Goal: Transaction & Acquisition: Purchase product/service

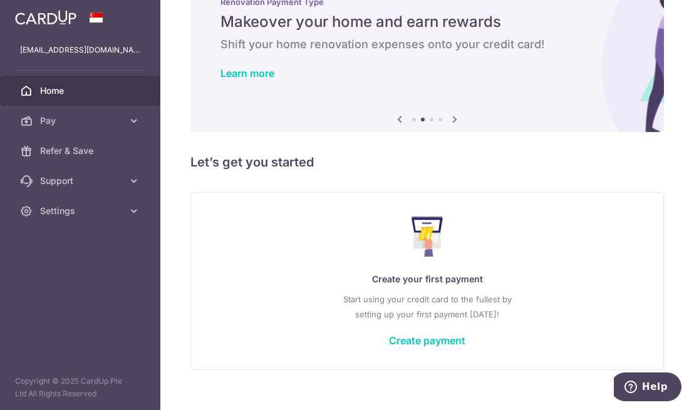
scroll to position [62, 0]
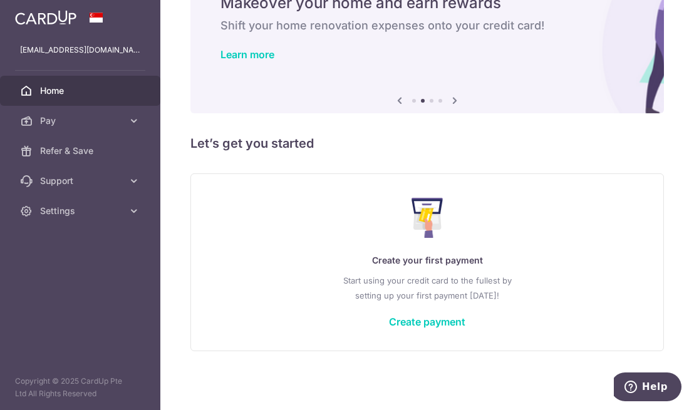
click at [412, 320] on link "Create payment" at bounding box center [427, 321] width 76 height 13
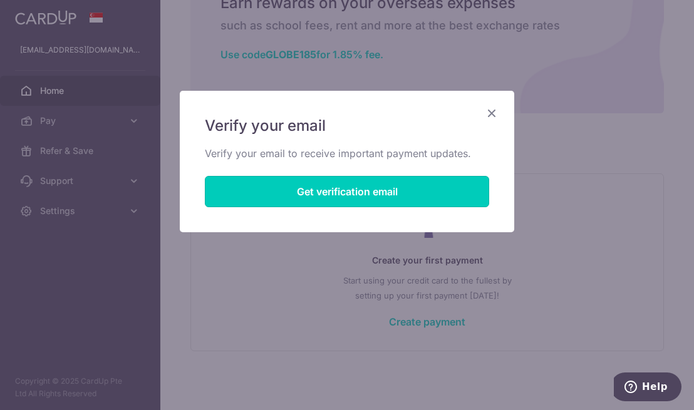
click at [337, 188] on button "Get verification email" at bounding box center [347, 191] width 284 height 31
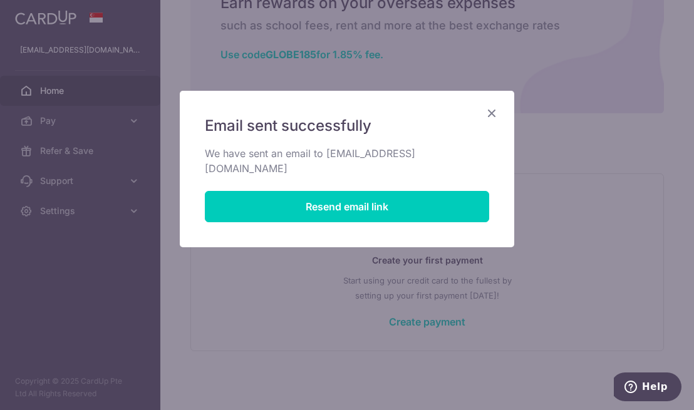
click at [488, 113] on icon "Close" at bounding box center [491, 113] width 15 height 16
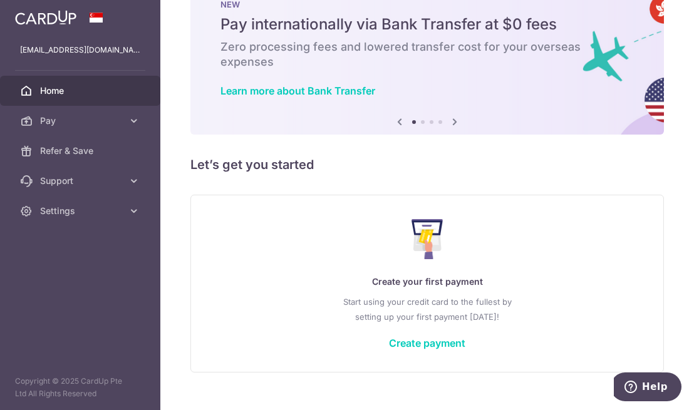
scroll to position [62, 0]
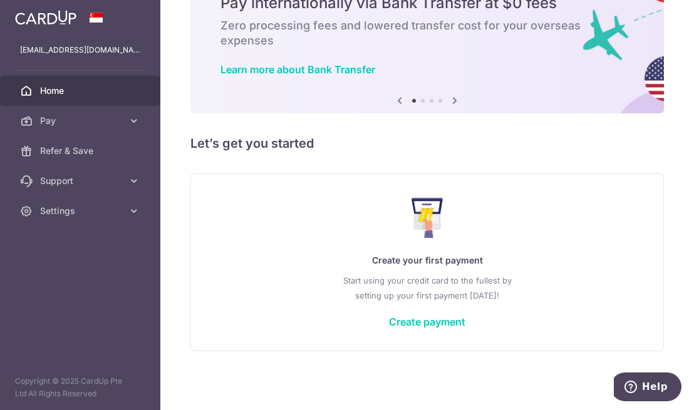
click at [128, 213] on icon at bounding box center [134, 211] width 13 height 13
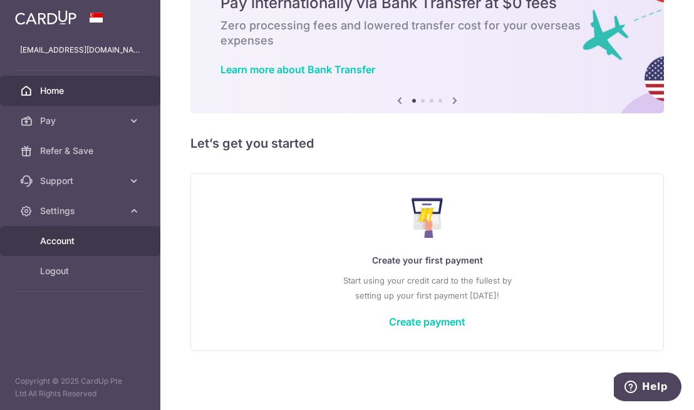
click at [59, 240] on span "Account" at bounding box center [81, 241] width 83 height 13
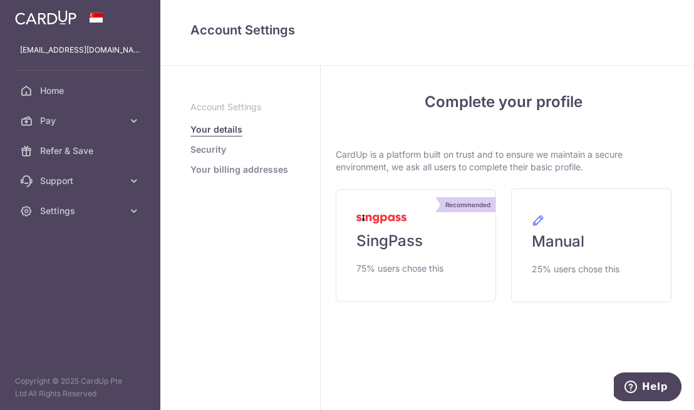
click at [361, 220] on img at bounding box center [381, 219] width 50 height 9
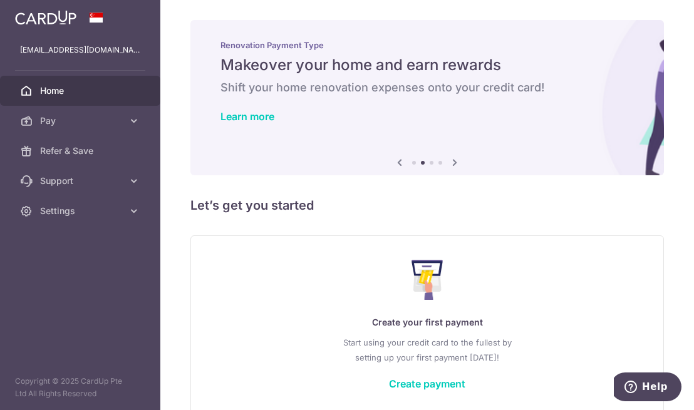
click at [48, 221] on link "Settings" at bounding box center [80, 211] width 160 height 30
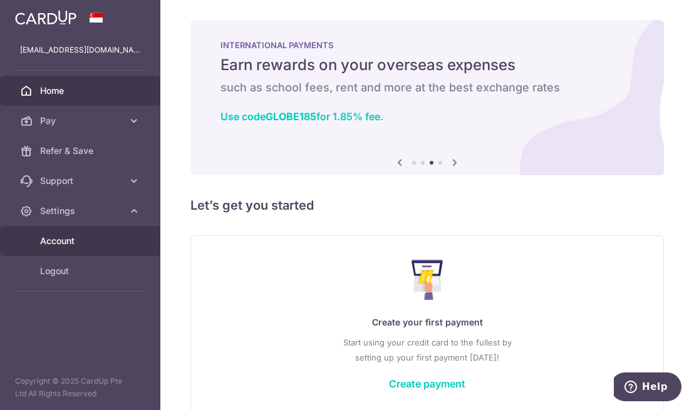
click at [73, 241] on span "Account" at bounding box center [81, 241] width 83 height 13
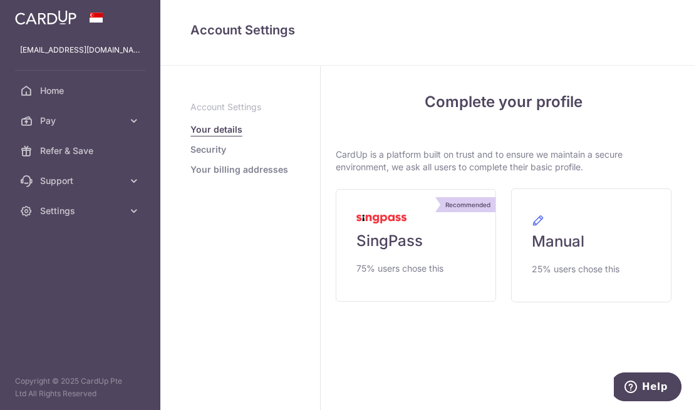
click at [385, 240] on span "SingPass" at bounding box center [389, 241] width 66 height 20
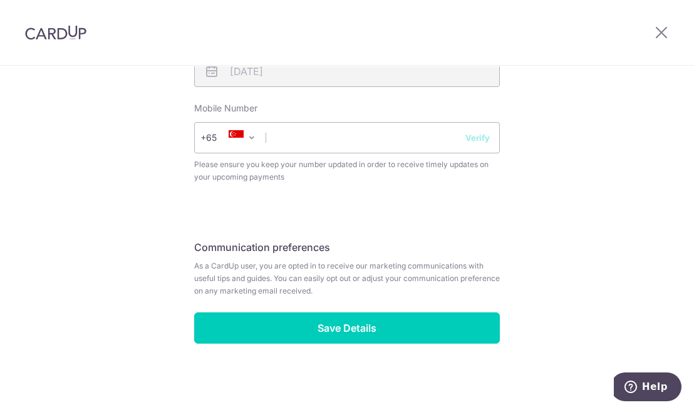
scroll to position [568, 0]
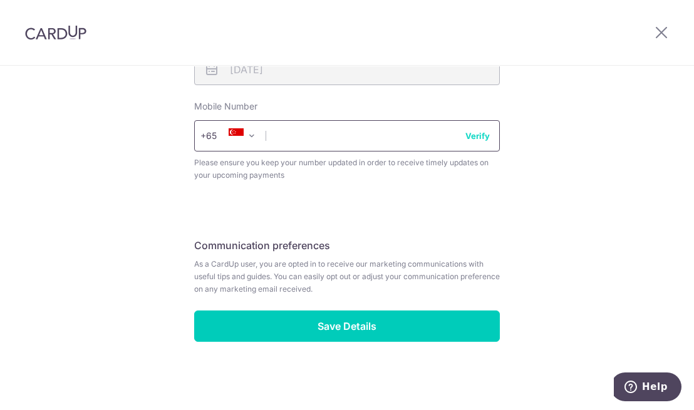
click at [281, 139] on input "text" at bounding box center [346, 135] width 305 height 31
type input "84557888"
click at [474, 131] on button "Verify" at bounding box center [477, 136] width 24 height 13
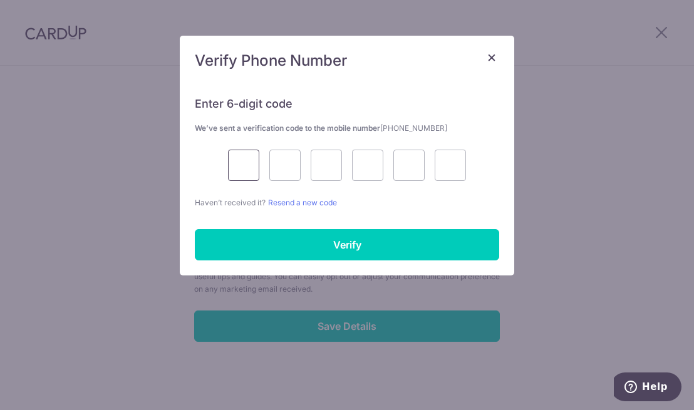
click at [248, 169] on input "text" at bounding box center [243, 165] width 31 height 31
type input "4"
type input "1"
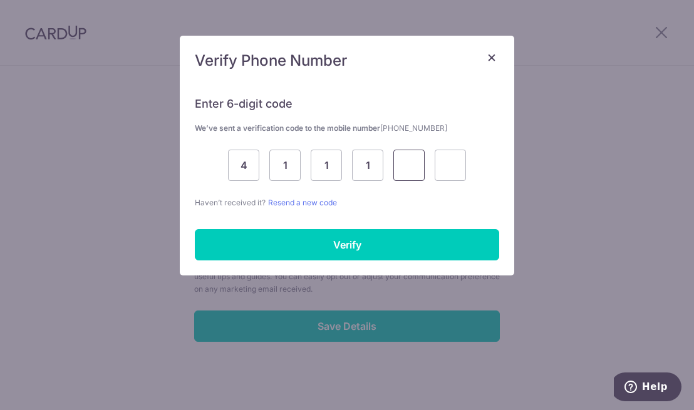
type input "3"
type input "6"
type input "9"
click at [334, 243] on input "Verify" at bounding box center [347, 244] width 304 height 31
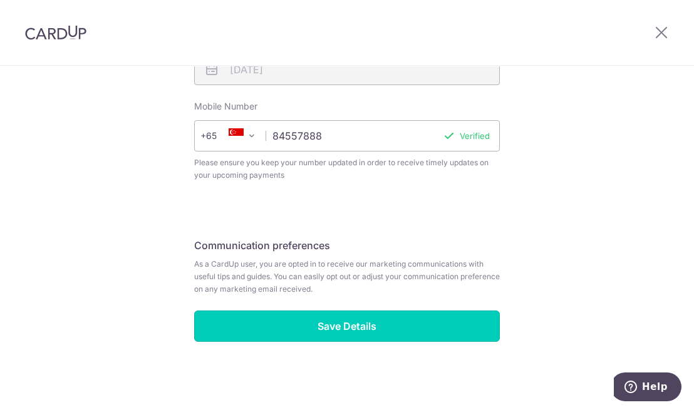
click at [355, 325] on input "Save Details" at bounding box center [346, 325] width 305 height 31
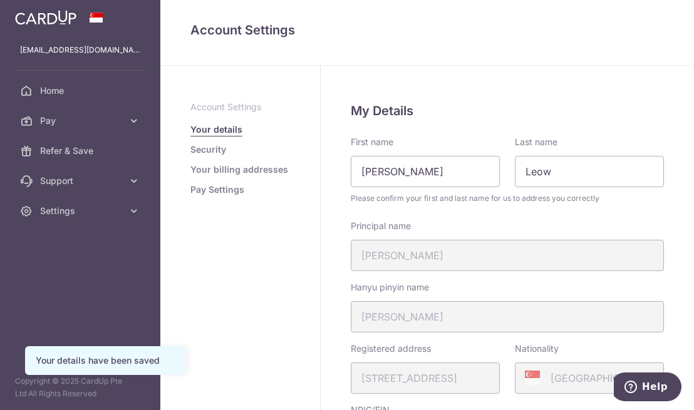
click at [208, 185] on link "Pay Settings" at bounding box center [217, 189] width 54 height 13
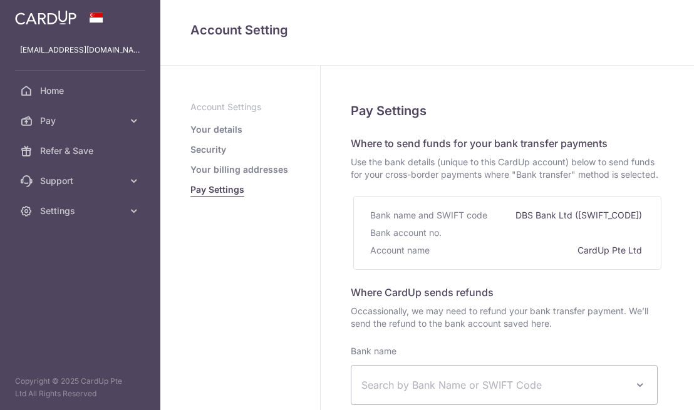
select select
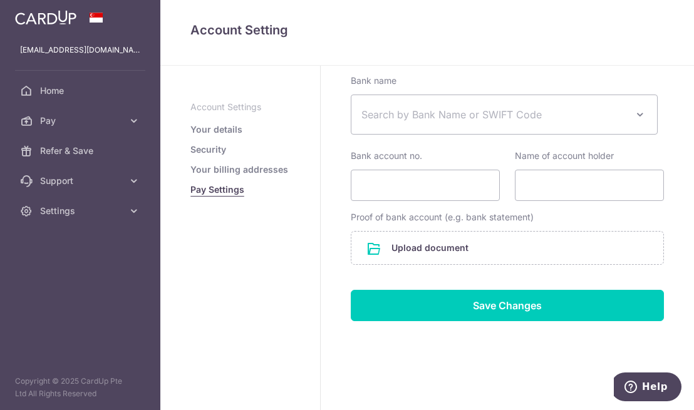
scroll to position [272, 0]
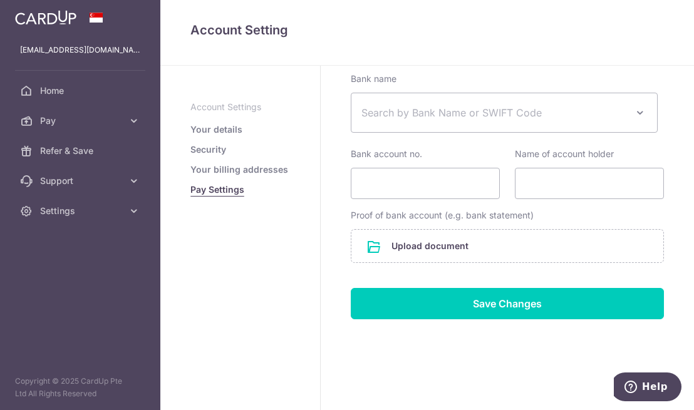
click at [641, 120] on span at bounding box center [639, 112] width 15 height 15
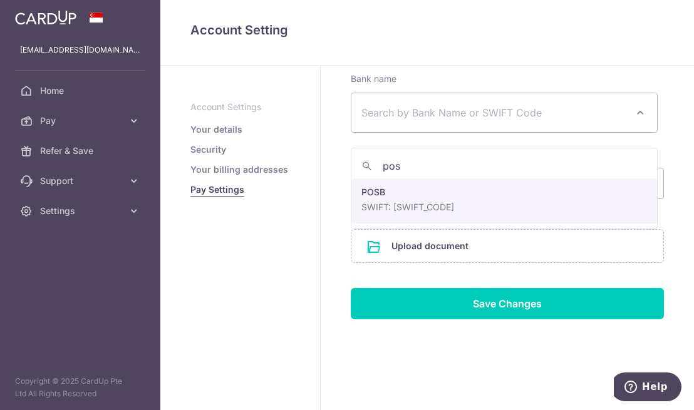
type input "posb"
select select "19"
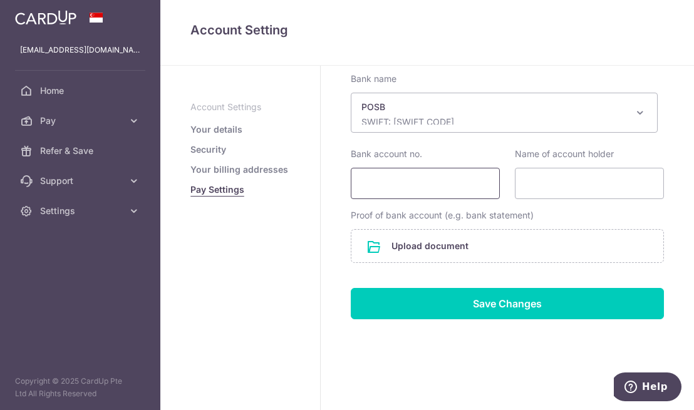
click at [396, 193] on input "Bank account no." at bounding box center [425, 183] width 149 height 31
type input "049271727"
click at [602, 198] on input "Name of account holder" at bounding box center [589, 183] width 149 height 31
type input "l"
type input "[PERSON_NAME]"
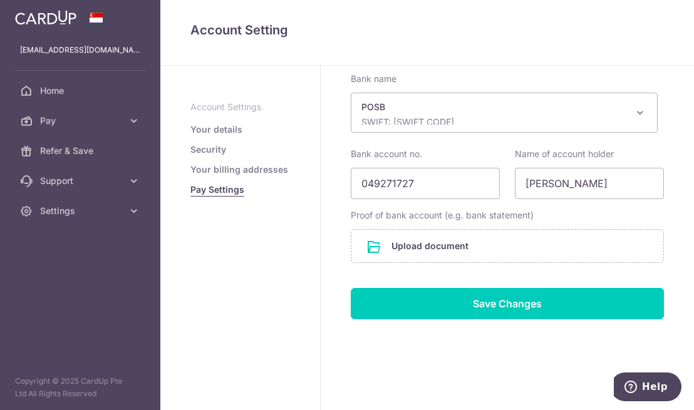
click at [420, 257] on input "file" at bounding box center [507, 246] width 312 height 33
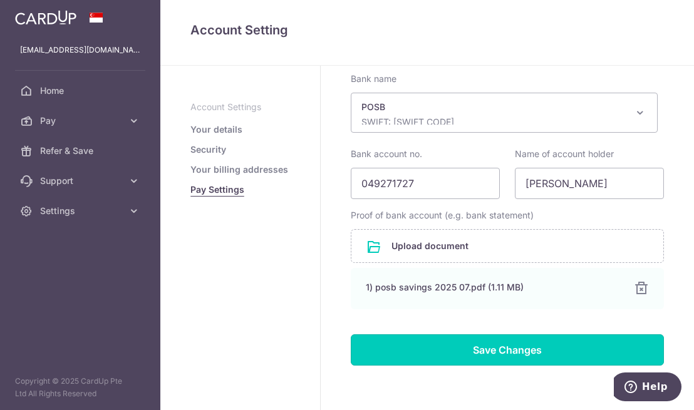
click at [510, 360] on input "Save Changes" at bounding box center [507, 349] width 313 height 31
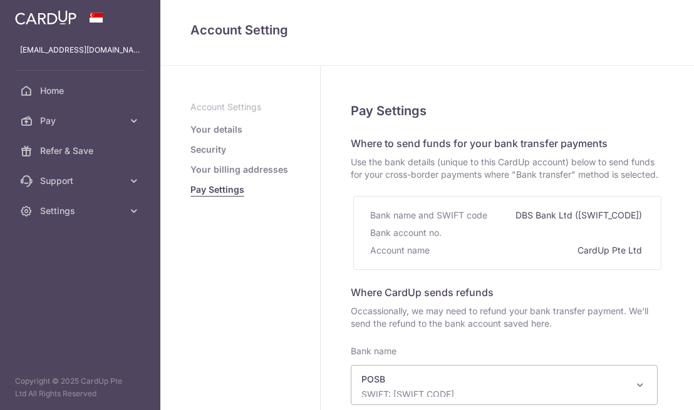
select select "19"
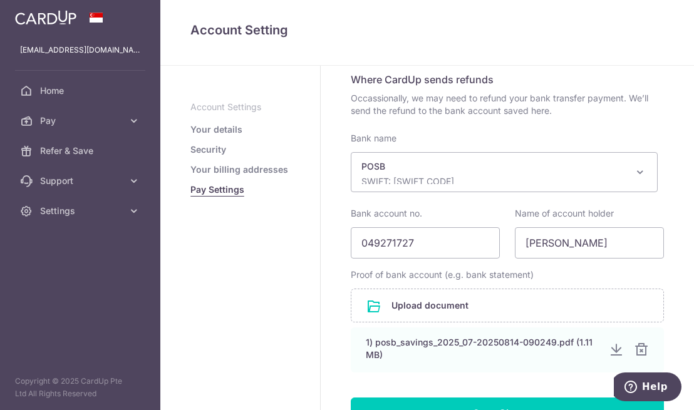
scroll to position [215, 0]
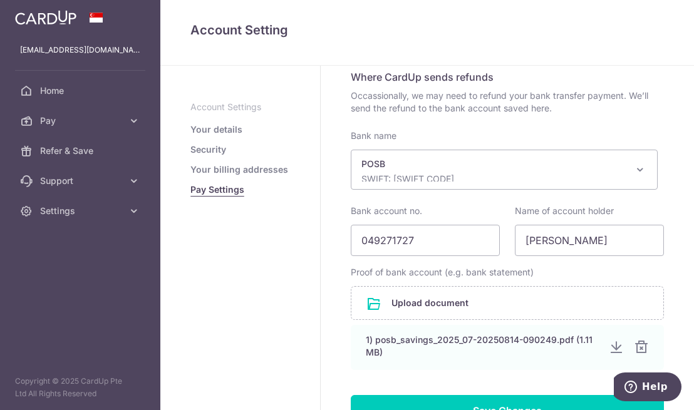
click at [235, 170] on link "Your billing addresses" at bounding box center [239, 169] width 98 height 13
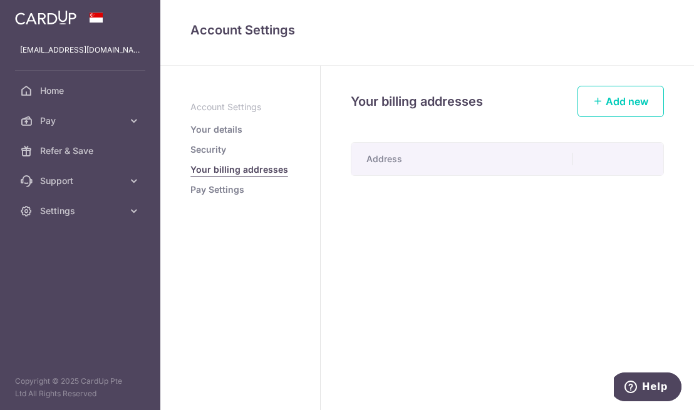
click at [209, 149] on link "Security" at bounding box center [208, 149] width 36 height 13
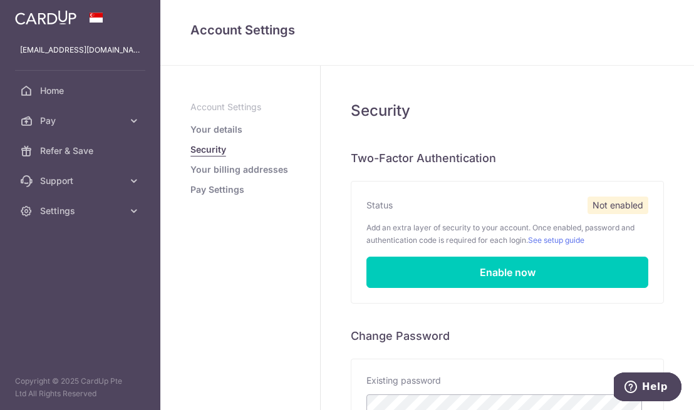
click at [225, 130] on link "Your details" at bounding box center [216, 129] width 52 height 13
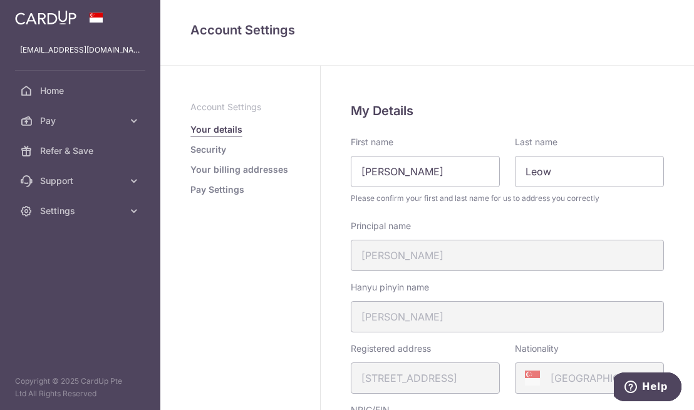
click at [39, 123] on link "Pay" at bounding box center [80, 121] width 160 height 30
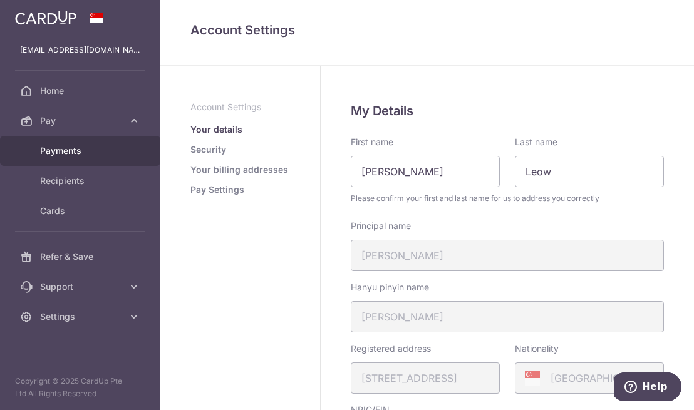
click at [76, 151] on span "Payments" at bounding box center [81, 151] width 83 height 13
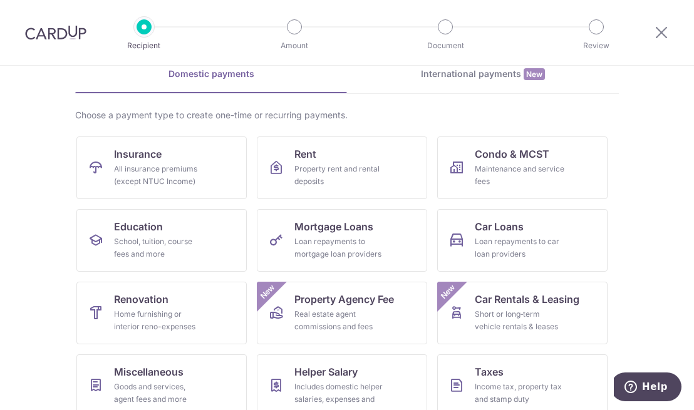
scroll to position [58, 0]
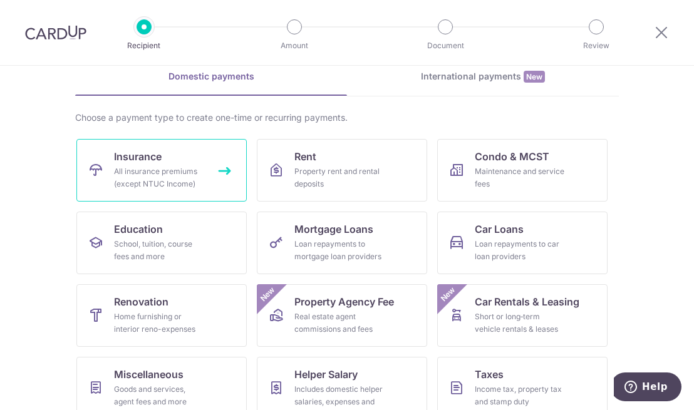
click at [135, 173] on div "All insurance premiums (except NTUC Income)" at bounding box center [159, 177] width 90 height 25
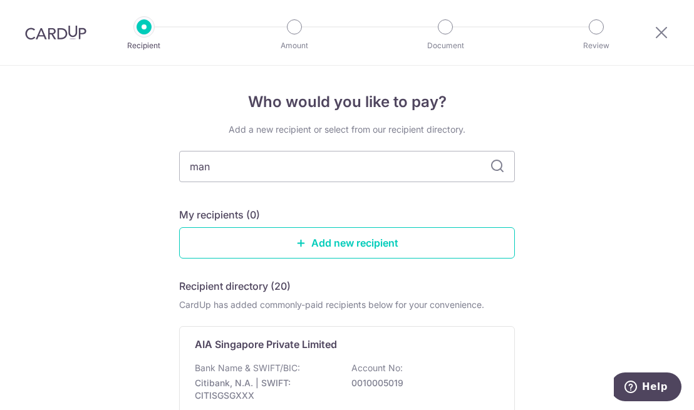
type input "manu"
type input "manulife"
type input "m"
type input "Manulife"
click at [495, 169] on icon at bounding box center [496, 166] width 15 height 15
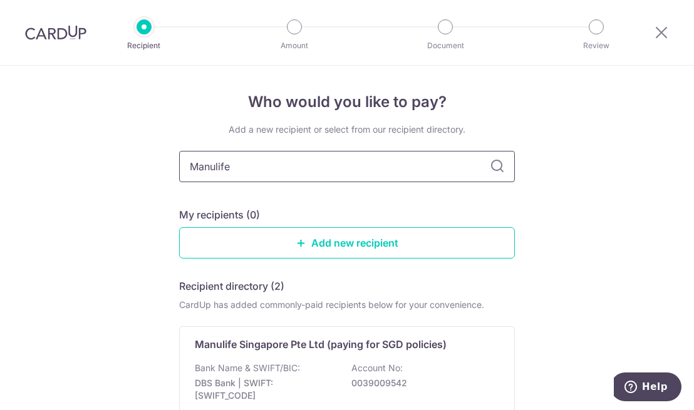
click at [319, 162] on input "Manulife" at bounding box center [347, 166] width 336 height 31
type input "Manulife si"
type input "Manulife sin"
type input "Manulife Singapore"
type input "Manulife Singapore Pte"
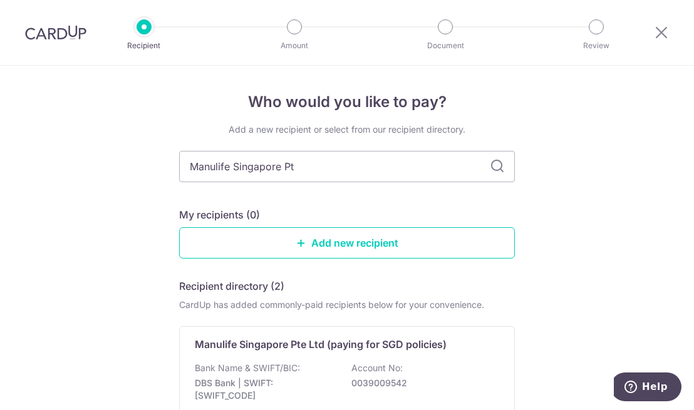
type input "Manulife Singapore Pt1"
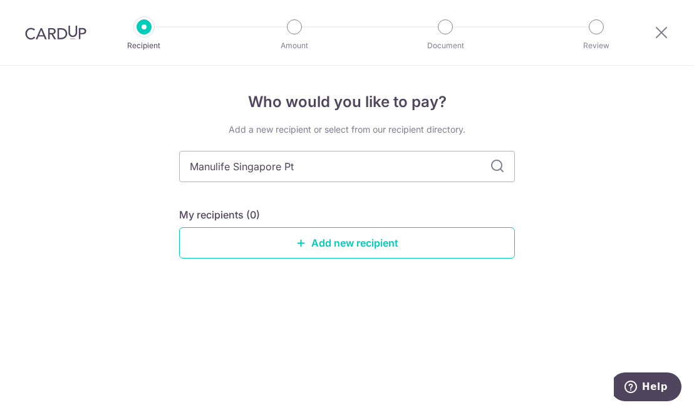
type input "Manulife Singapore Pt"
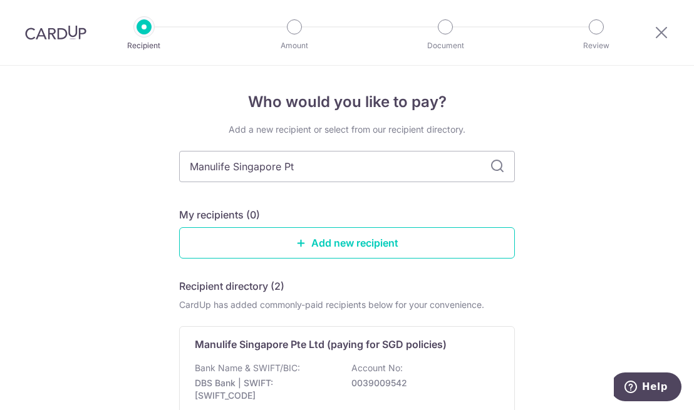
type input "Manulife Singapore Pt1"
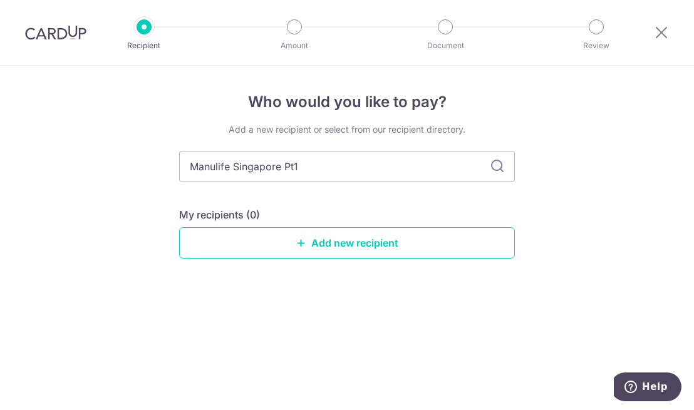
type input "Manulife Singapore Pt"
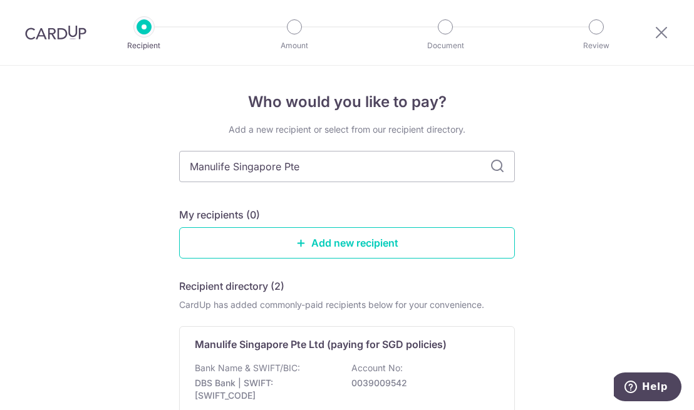
type input "Manulife Singapore Pte"
type input "Manulife Singapore Pte L"
type input "Manulife Singapore Pte Ltd"
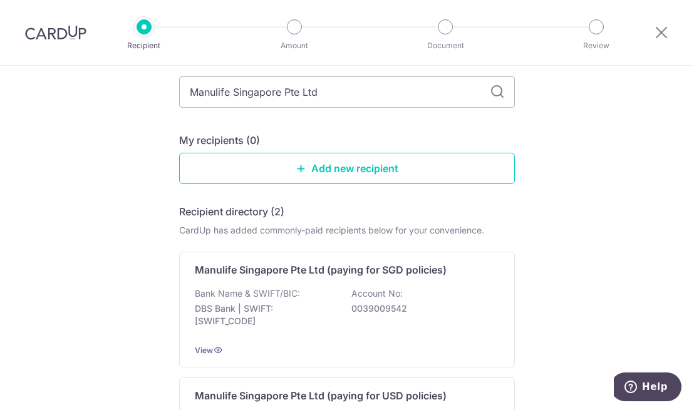
scroll to position [75, 0]
click at [341, 170] on link "Add new recipient" at bounding box center [347, 167] width 336 height 31
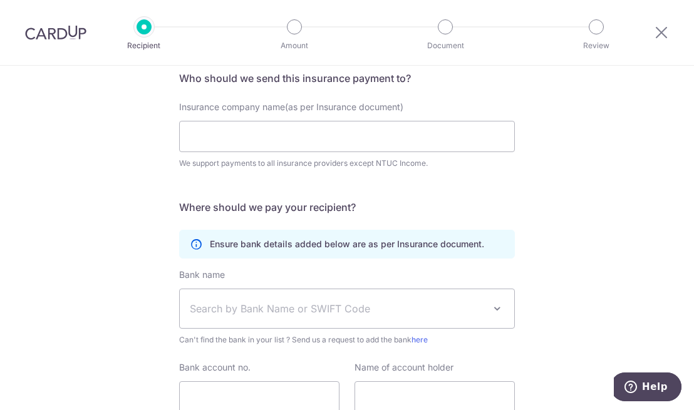
scroll to position [100, 0]
click at [232, 128] on input "Insurance company name(as per Insurance document)" at bounding box center [347, 136] width 336 height 31
type input "m"
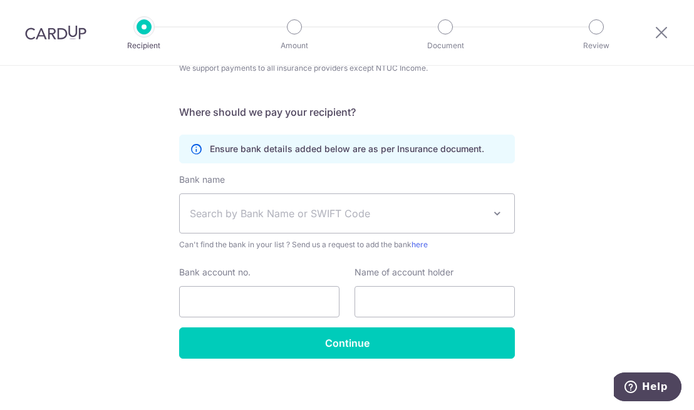
scroll to position [202, 0]
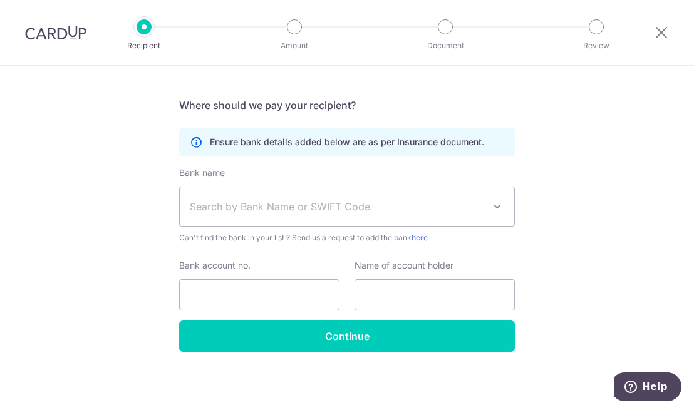
type input "Manulife Singapore Pte Ltd"
click at [200, 205] on span "Search by Bank Name or SWIFT Code" at bounding box center [337, 206] width 294 height 15
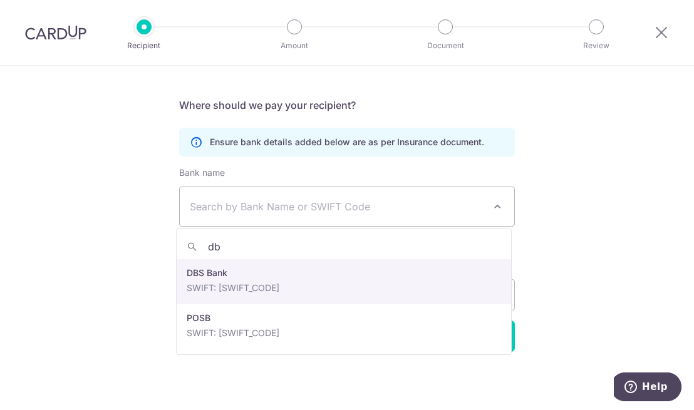
type input "dbs"
select select "6"
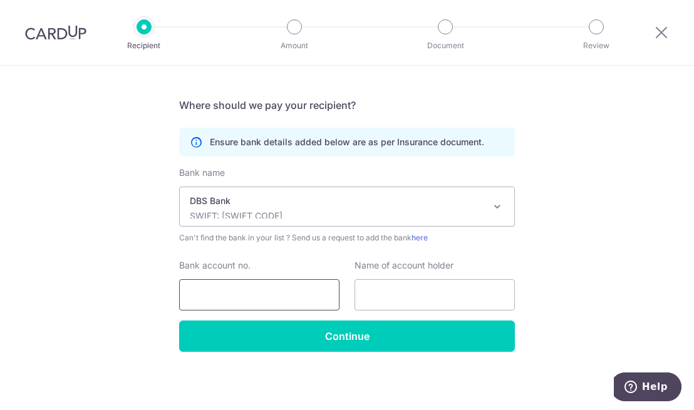
paste input "003-900954-2"
type input "003-900954-2"
paste input "Manulife – Operations"
type input "Manulife – Operations"
click at [356, 332] on input "Continue" at bounding box center [347, 335] width 336 height 31
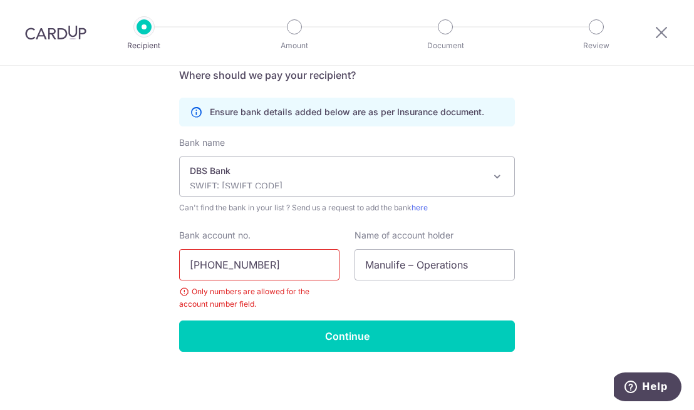
click at [255, 264] on input "[PHONE_NUMBER]" at bounding box center [259, 264] width 160 height 31
click at [216, 263] on input "003-9009542" at bounding box center [259, 264] width 160 height 31
click at [213, 264] on input "003-9009542" at bounding box center [259, 264] width 160 height 31
type input "0039009542"
click at [358, 334] on input "Continue" at bounding box center [347, 335] width 336 height 31
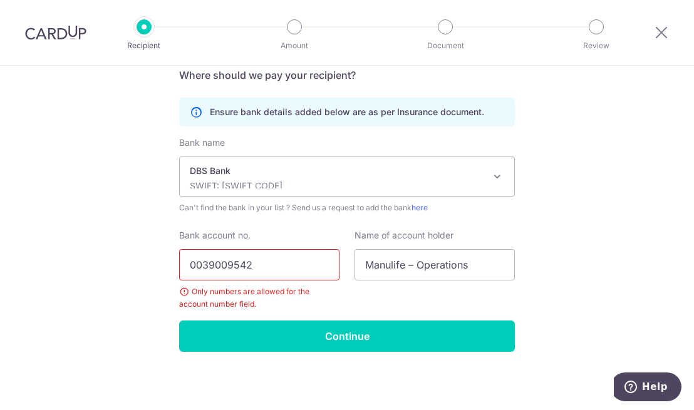
click at [191, 264] on input "0039009542" at bounding box center [259, 264] width 160 height 31
type input "0039009542"
click at [357, 334] on input "Continue" at bounding box center [347, 335] width 336 height 31
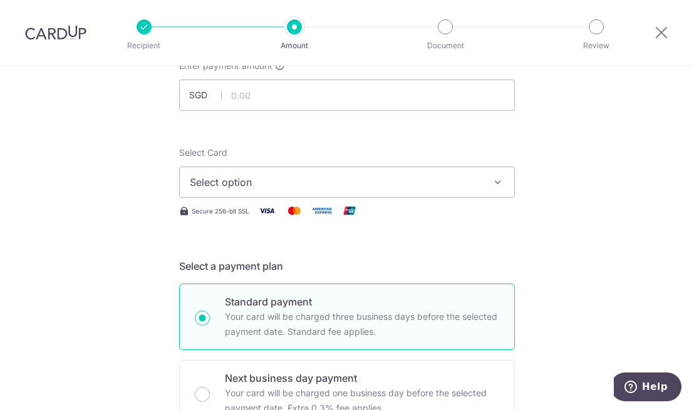
scroll to position [83, 0]
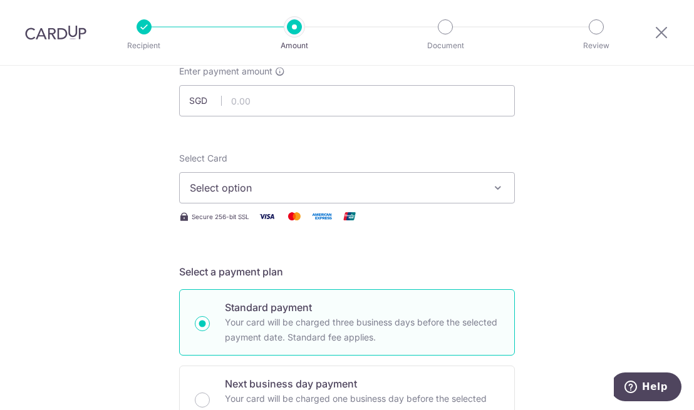
click at [494, 190] on icon "button" at bounding box center [497, 188] width 13 height 13
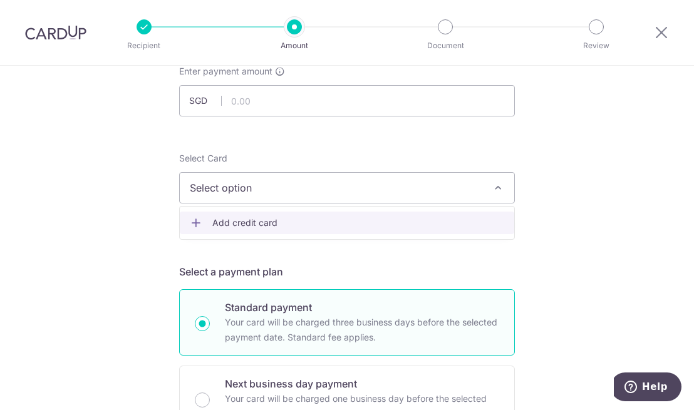
click at [264, 223] on span "Add credit card" at bounding box center [358, 223] width 292 height 13
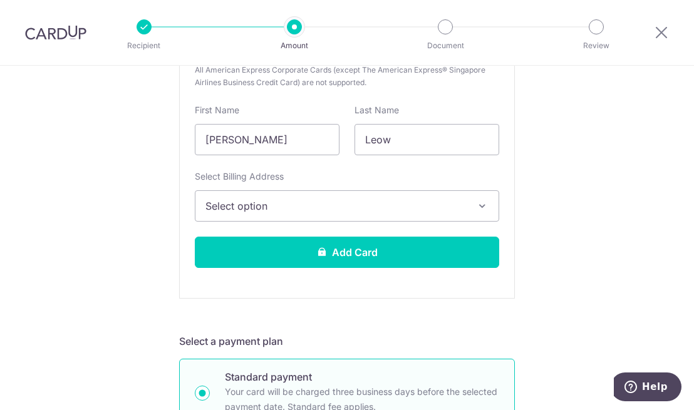
scroll to position [361, 0]
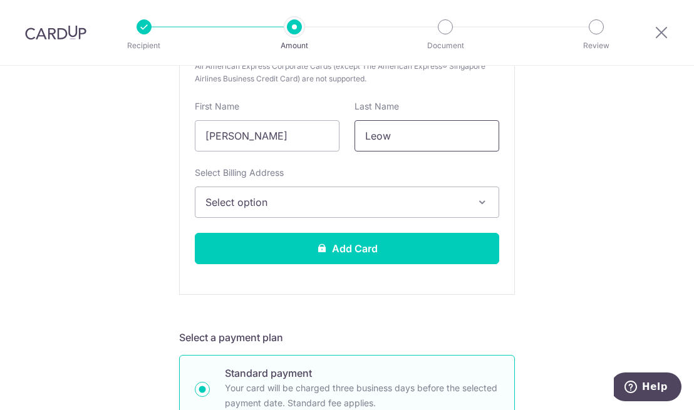
click at [391, 138] on input "Leow" at bounding box center [426, 135] width 145 height 31
type input "l"
type input "Lee"
click at [255, 136] on input "[PERSON_NAME]" at bounding box center [267, 135] width 145 height 31
type input "Hong"
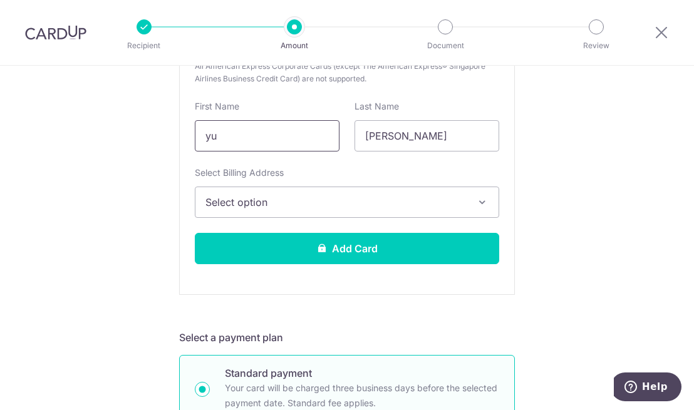
type input "y"
type input "Yuke Khee"
click at [478, 200] on icon "button" at bounding box center [482, 202] width 13 height 13
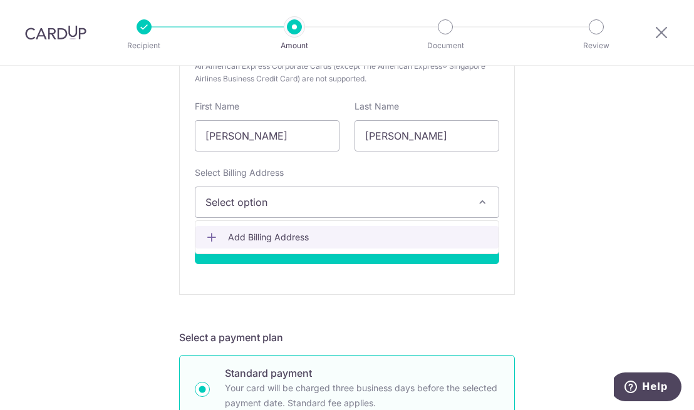
click at [267, 238] on span "Add Billing Address" at bounding box center [358, 237] width 260 height 13
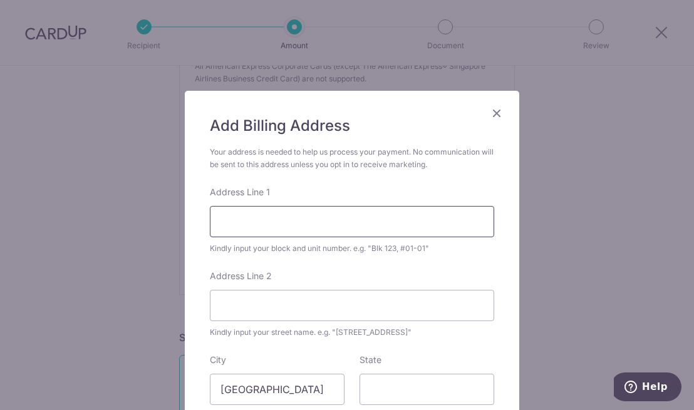
click at [312, 225] on input "Address Line 1" at bounding box center [352, 221] width 284 height 31
type input "408, #23-207"
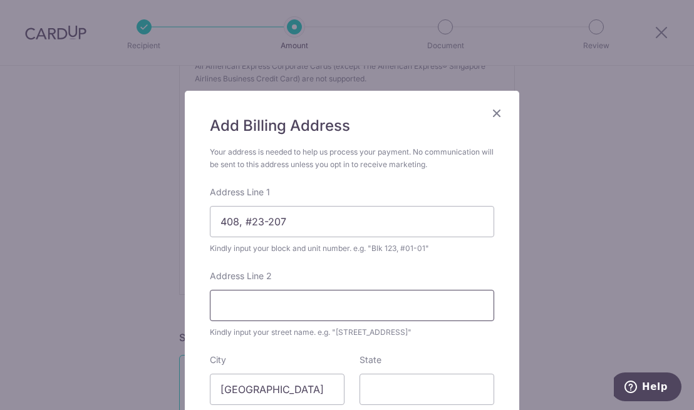
click at [389, 308] on input "Address Line 2" at bounding box center [352, 305] width 284 height 31
type input "1"
click at [223, 303] on input ", Sin Ming Avenue" at bounding box center [352, 305] width 284 height 31
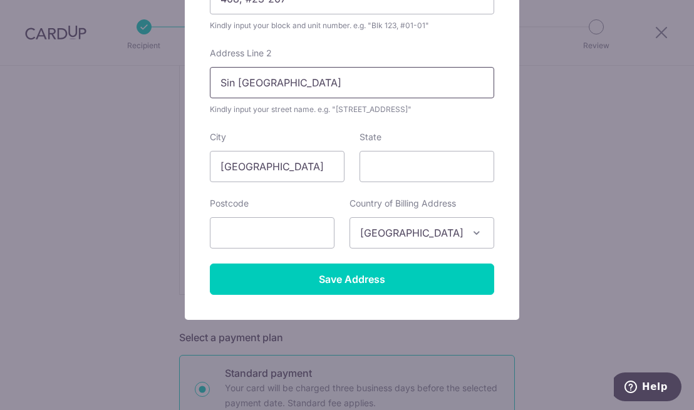
scroll to position [223, 0]
type input "Sin Ming Avenue"
click at [284, 233] on input "text" at bounding box center [272, 232] width 125 height 31
type input "570408"
click at [357, 279] on input "Save Address" at bounding box center [352, 279] width 284 height 31
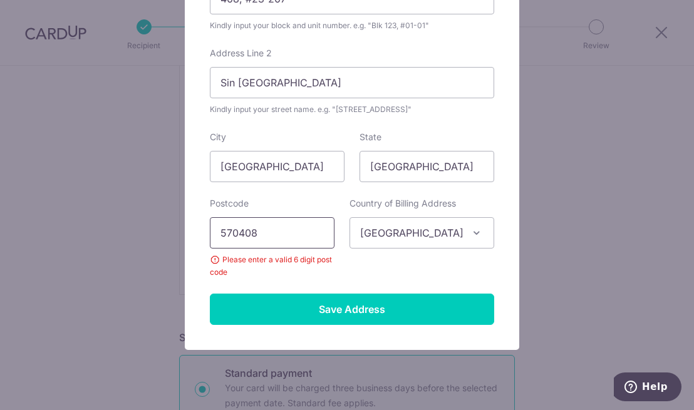
click at [324, 236] on input "570408" at bounding box center [272, 232] width 125 height 31
type input "570408"
click at [362, 309] on input "Save Address" at bounding box center [352, 309] width 284 height 31
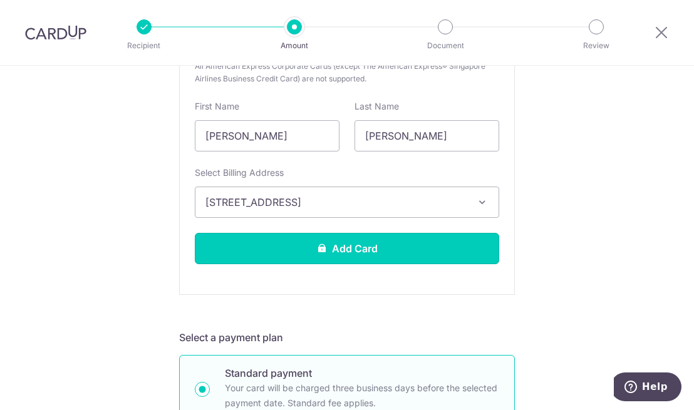
click at [363, 249] on button "Add Card" at bounding box center [347, 248] width 304 height 31
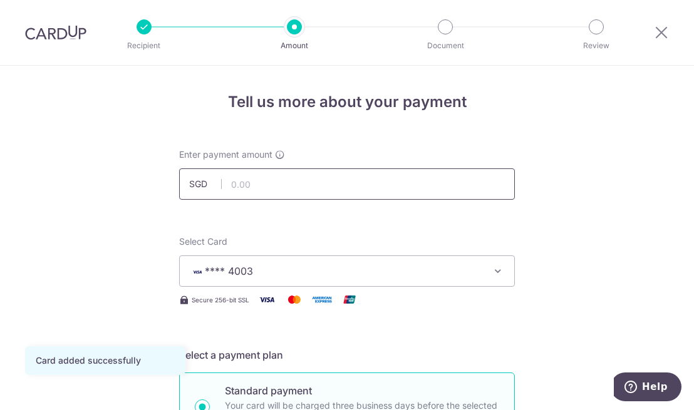
click at [236, 180] on input "text" at bounding box center [347, 183] width 336 height 31
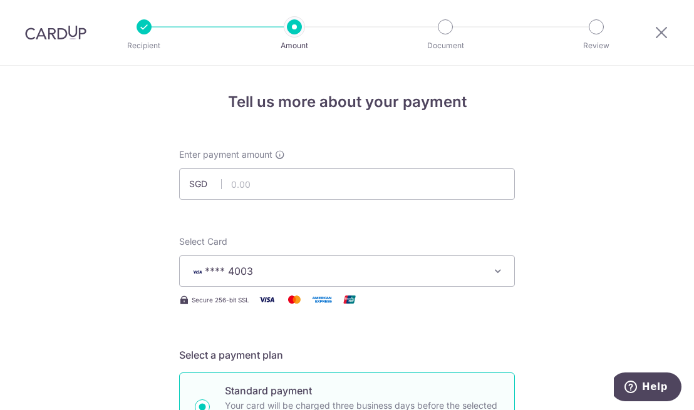
click at [269, 182] on input "text" at bounding box center [347, 183] width 336 height 31
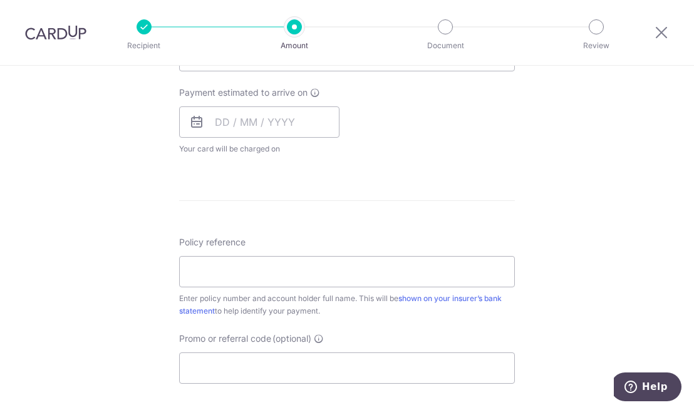
scroll to position [552, 0]
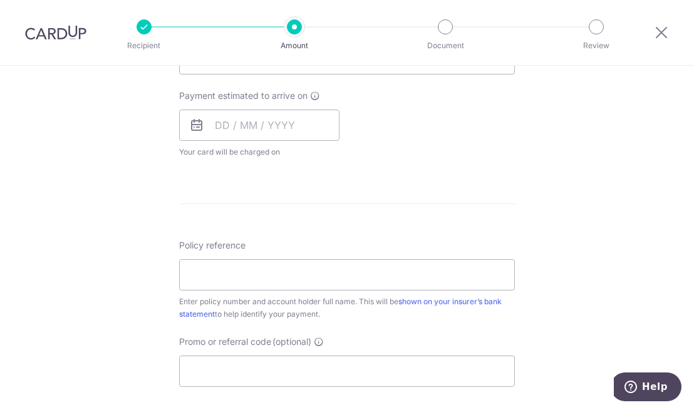
click at [197, 125] on icon at bounding box center [196, 125] width 15 height 15
type input "3,162.05"
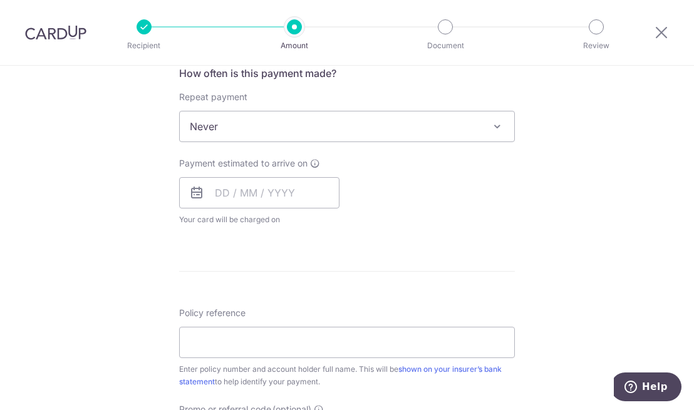
scroll to position [494, 0]
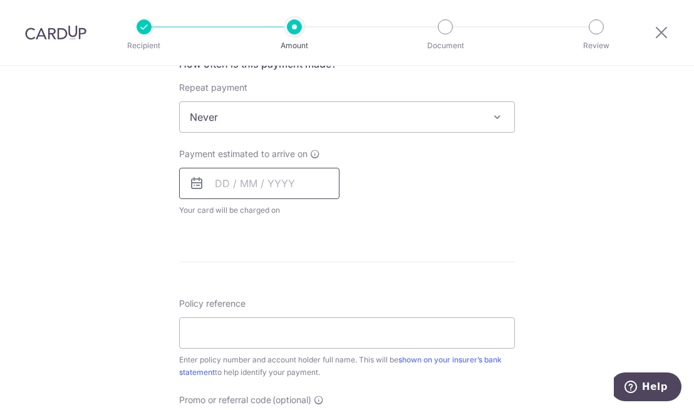
click at [220, 184] on input "text" at bounding box center [259, 183] width 160 height 31
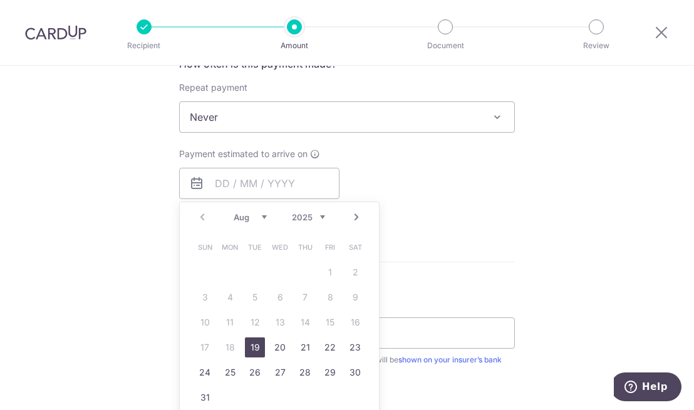
click at [255, 346] on link "19" at bounding box center [255, 347] width 20 height 20
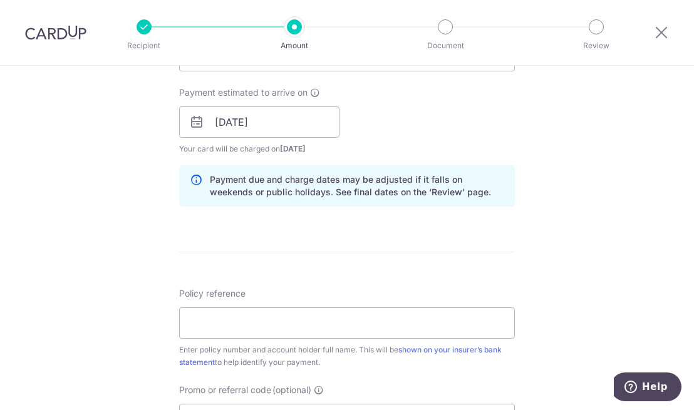
scroll to position [559, 0]
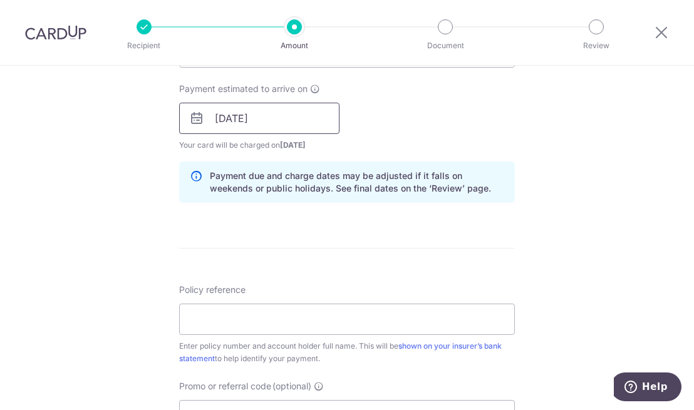
click at [255, 120] on input "[DATE]" at bounding box center [259, 118] width 160 height 31
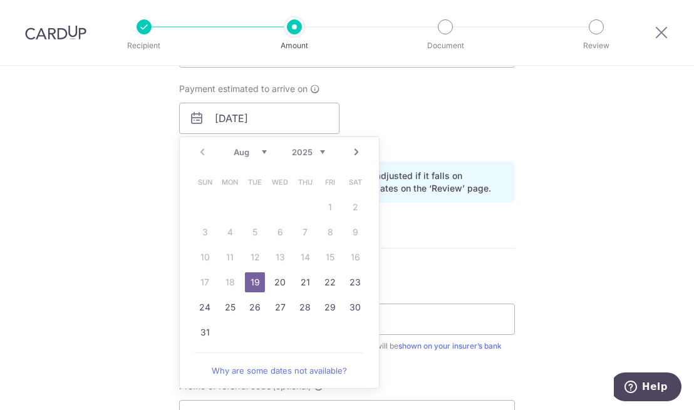
click at [280, 282] on link "20" at bounding box center [280, 282] width 20 height 20
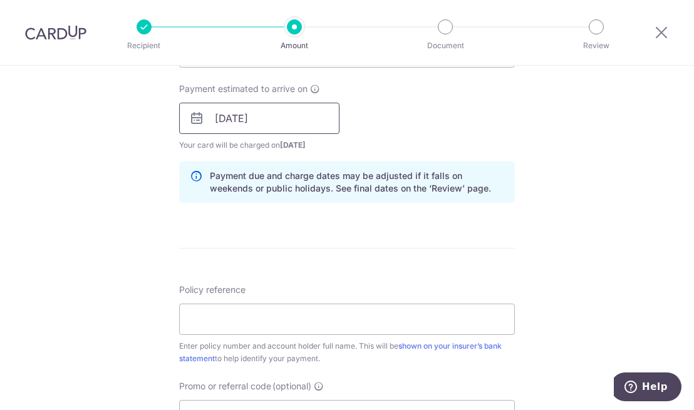
click at [255, 118] on input "[DATE]" at bounding box center [259, 118] width 160 height 31
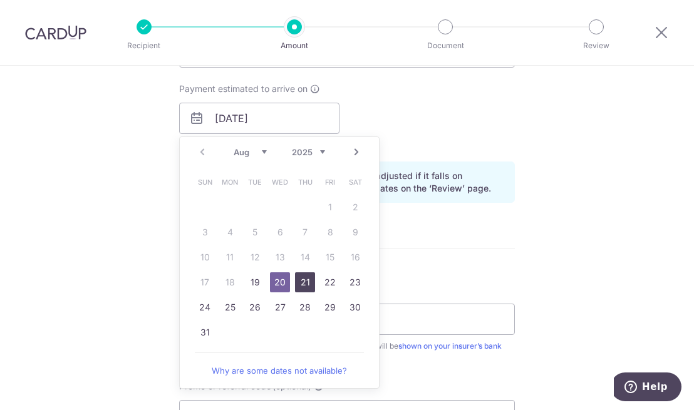
click at [300, 280] on link "21" at bounding box center [305, 282] width 20 height 20
type input "[DATE]"
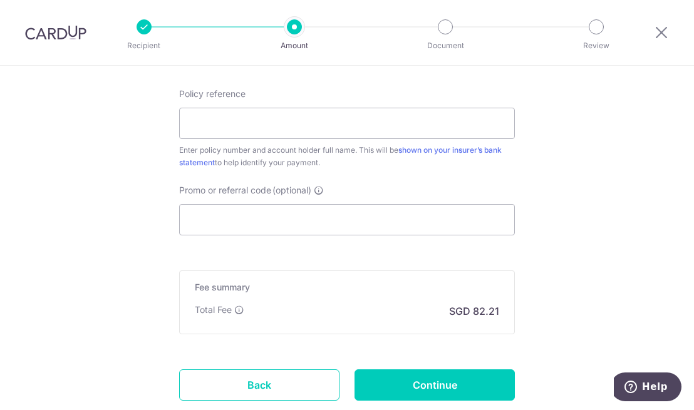
scroll to position [754, 0]
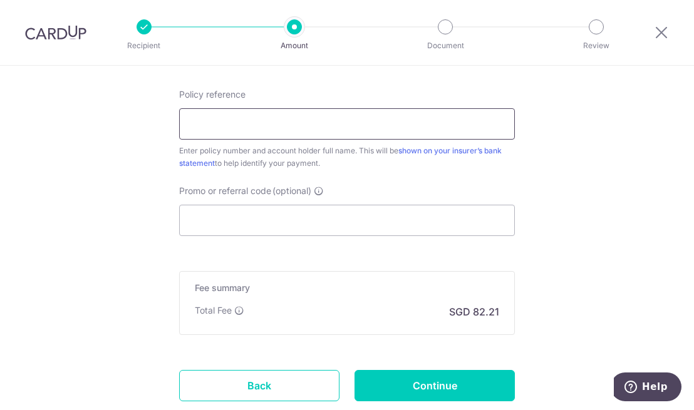
click at [205, 123] on input "Policy reference" at bounding box center [347, 123] width 336 height 31
paste input "policy 1491985697"
type input "policy 1491985697 [PERSON_NAME]"
click at [259, 314] on div "Total Fee SGD 82.21" at bounding box center [347, 311] width 304 height 15
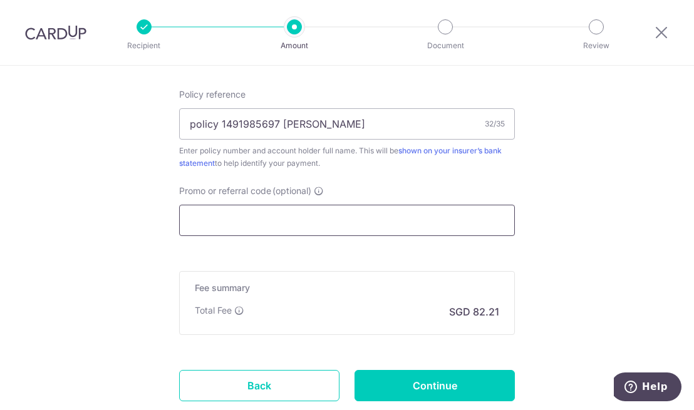
paste input "YUKIL900"
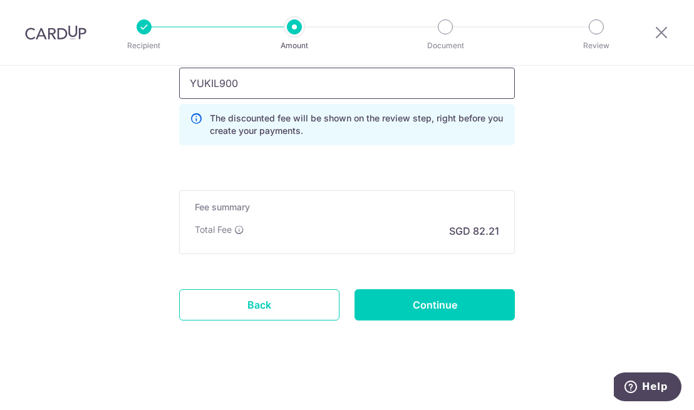
scroll to position [894, 0]
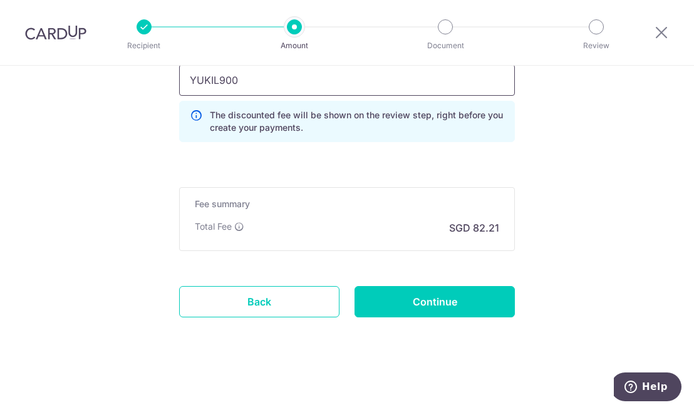
type input "YUKIL900"
click at [443, 305] on input "Continue" at bounding box center [434, 301] width 160 height 31
type input "Create Schedule"
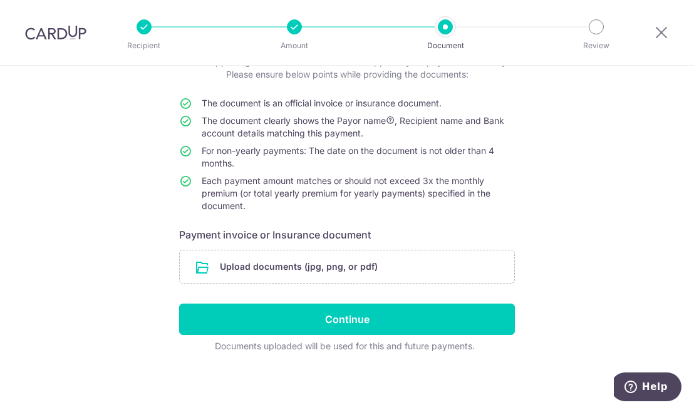
scroll to position [93, 0]
